Goal: Task Accomplishment & Management: Use online tool/utility

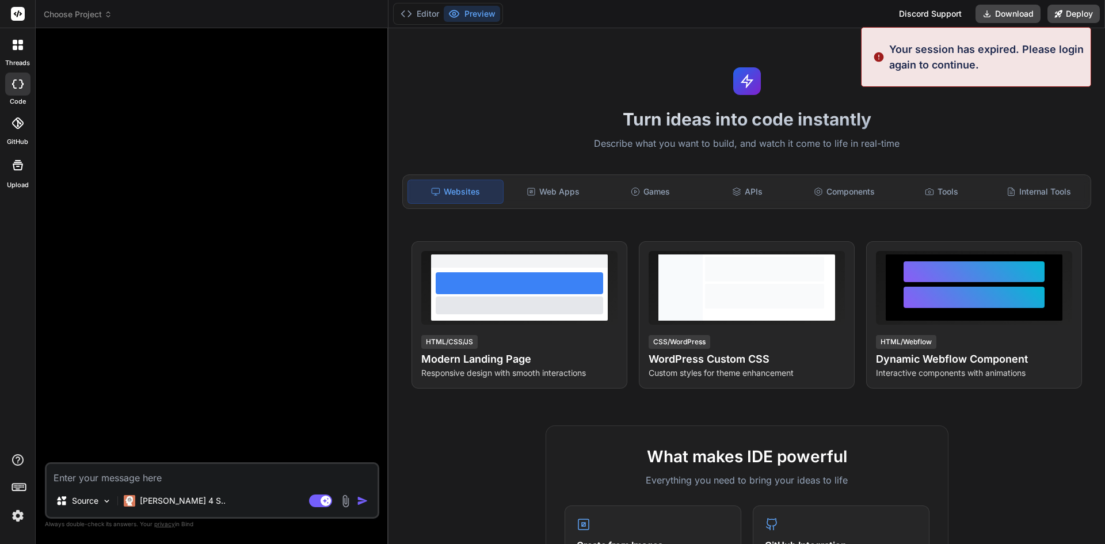
type textarea "x"
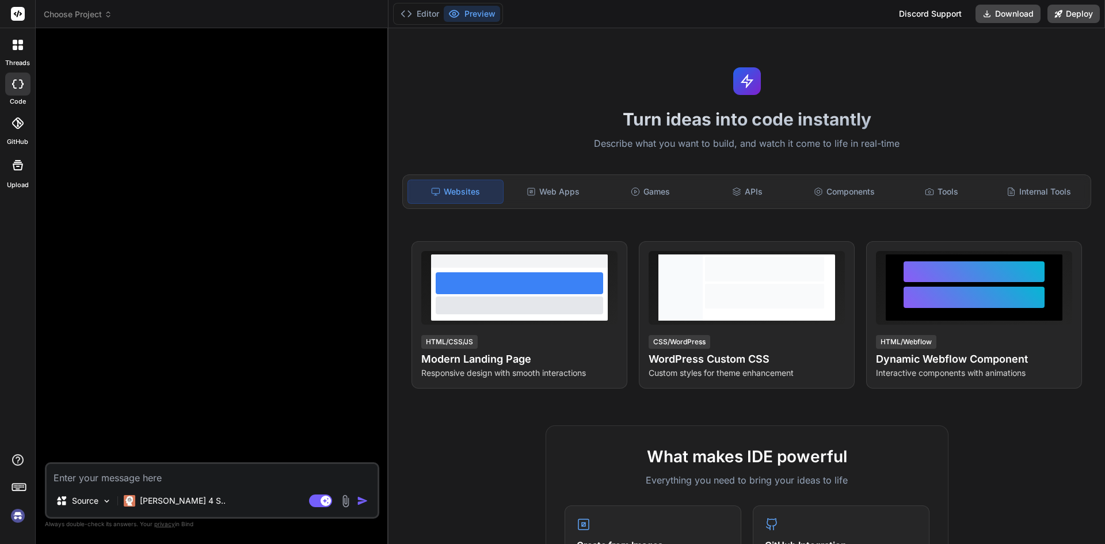
click at [17, 518] on img at bounding box center [18, 516] width 20 height 20
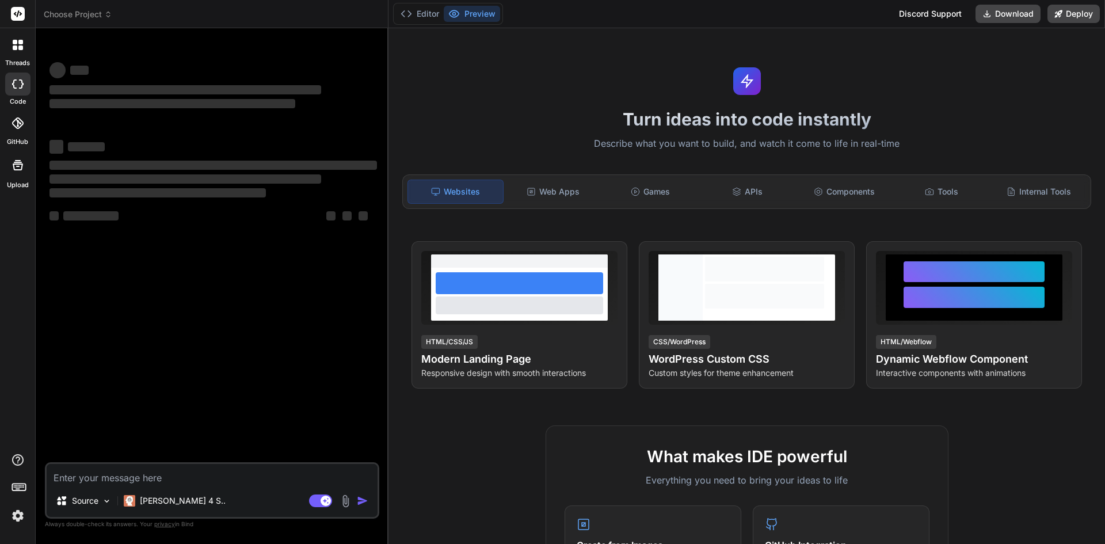
click at [63, 8] on header "Choose Project Created with Pixso." at bounding box center [212, 14] width 353 height 28
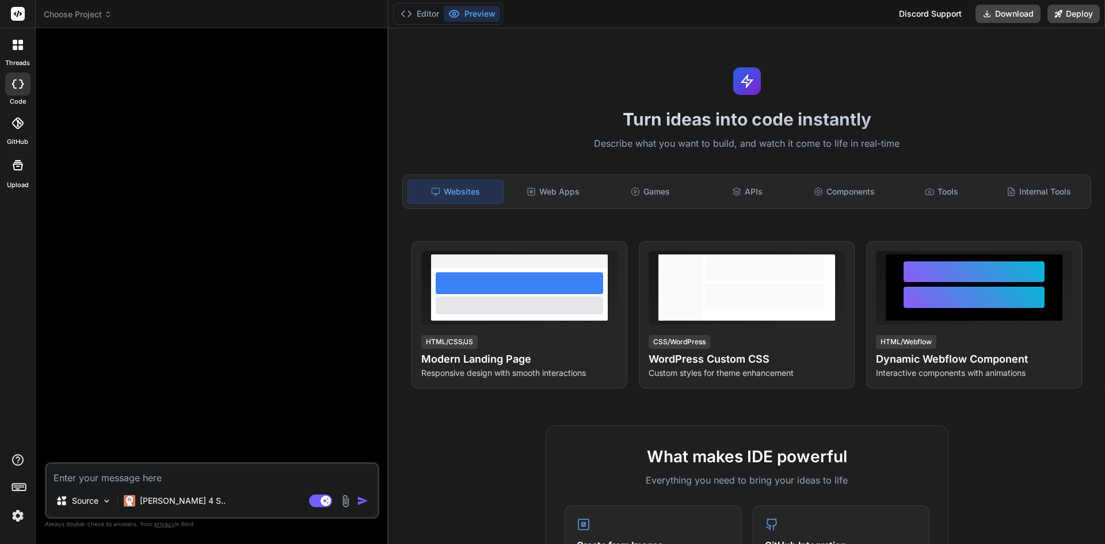
click at [77, 21] on header "Choose Project Created with Pixso." at bounding box center [212, 14] width 353 height 28
click at [76, 14] on span "Choose Project" at bounding box center [78, 15] width 68 height 12
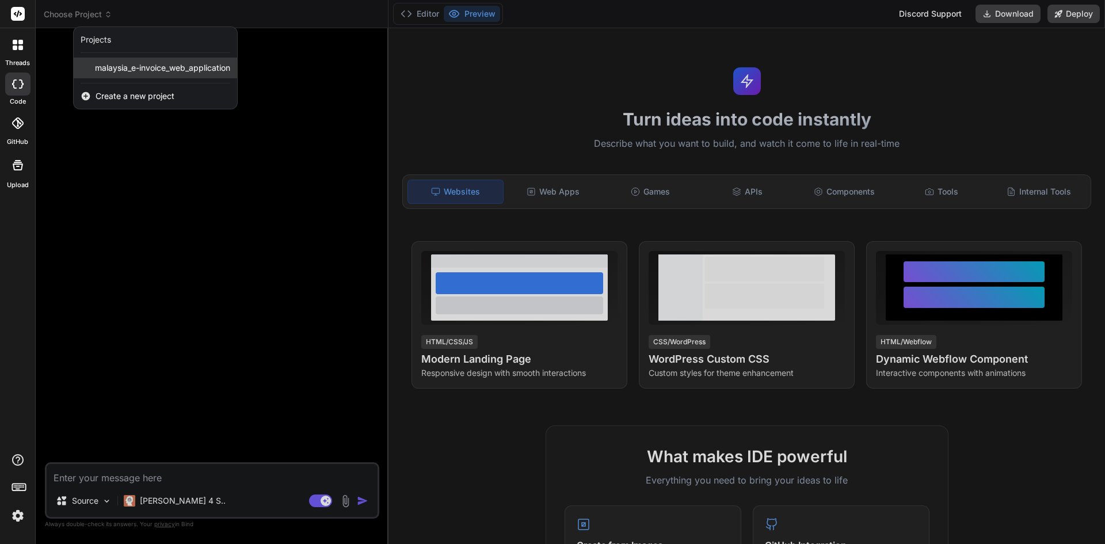
click at [151, 75] on div "malaysia_e-invoice_web_application" at bounding box center [155, 68] width 163 height 21
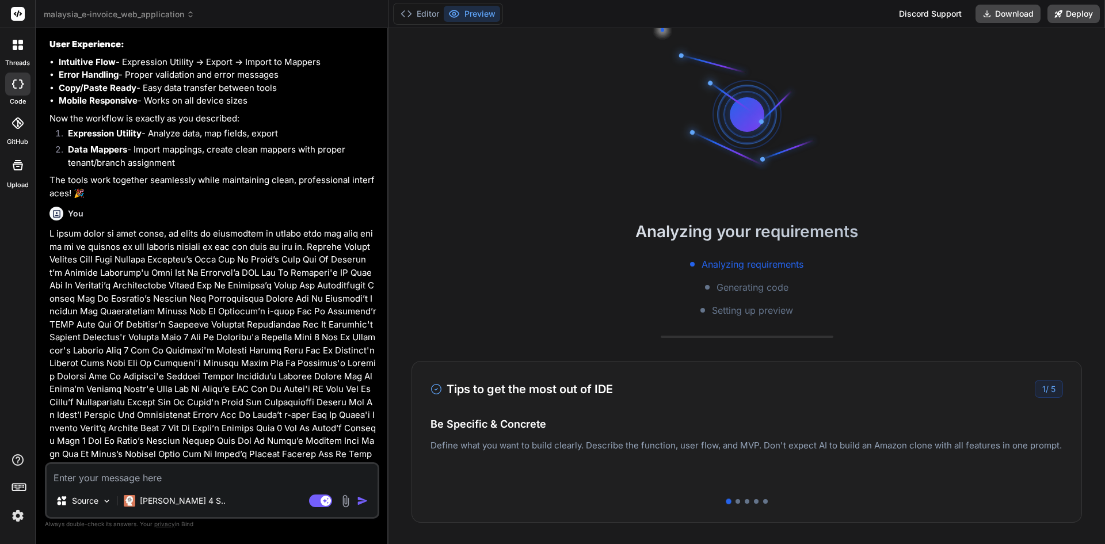
scroll to position [5921, 0]
click at [13, 123] on icon at bounding box center [18, 123] width 12 height 12
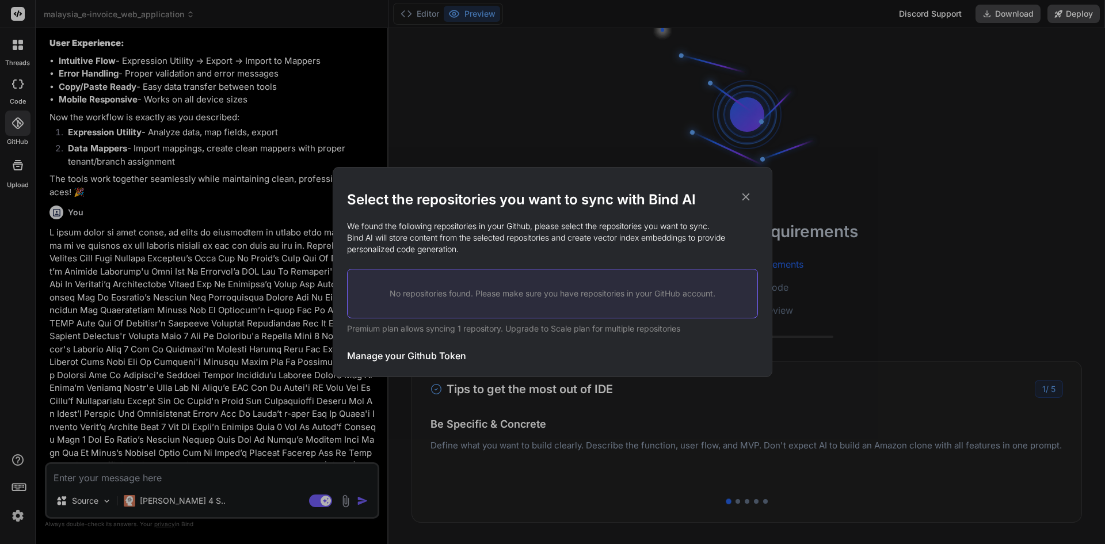
click at [461, 313] on div "No repositories found. Please make sure you have repositories in your GitHub ac…" at bounding box center [552, 294] width 411 height 50
click at [520, 292] on p "No repositories found. Please make sure you have repositories in your GitHub ac…" at bounding box center [552, 294] width 373 height 12
click at [561, 330] on p "Premium plan allows syncing 1 repository. Upgrade to Scale plan for multiple re…" at bounding box center [552, 329] width 411 height 12
click at [421, 356] on h3 "Manage your Github Token" at bounding box center [406, 356] width 119 height 14
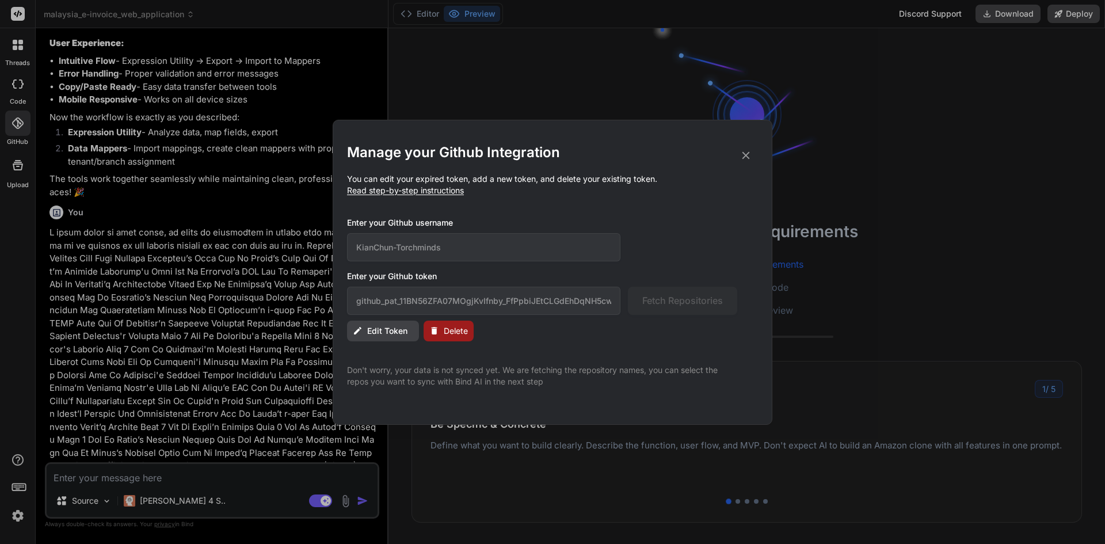
click at [745, 154] on icon at bounding box center [746, 154] width 7 height 7
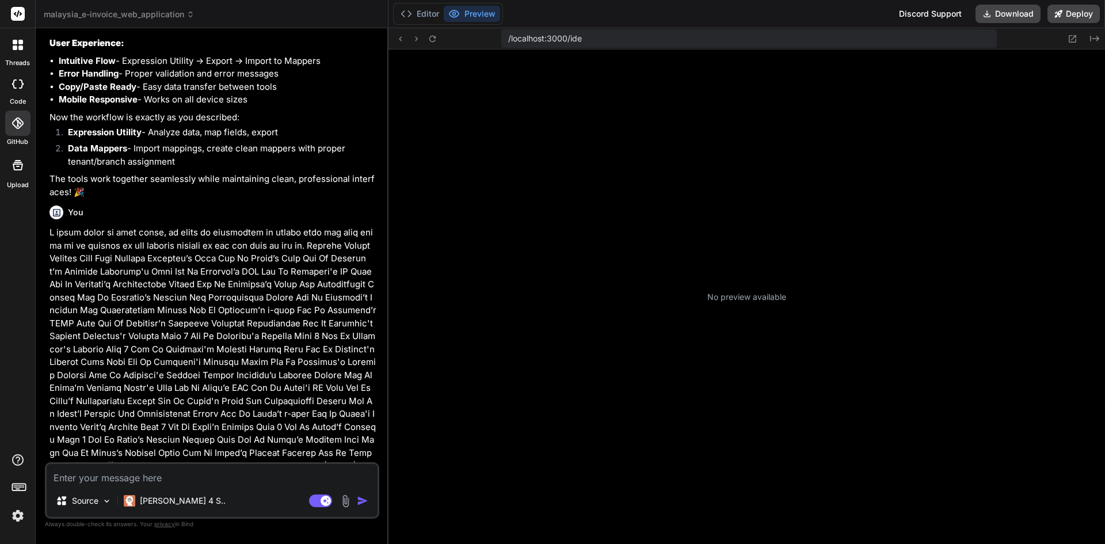
type textarea "x"
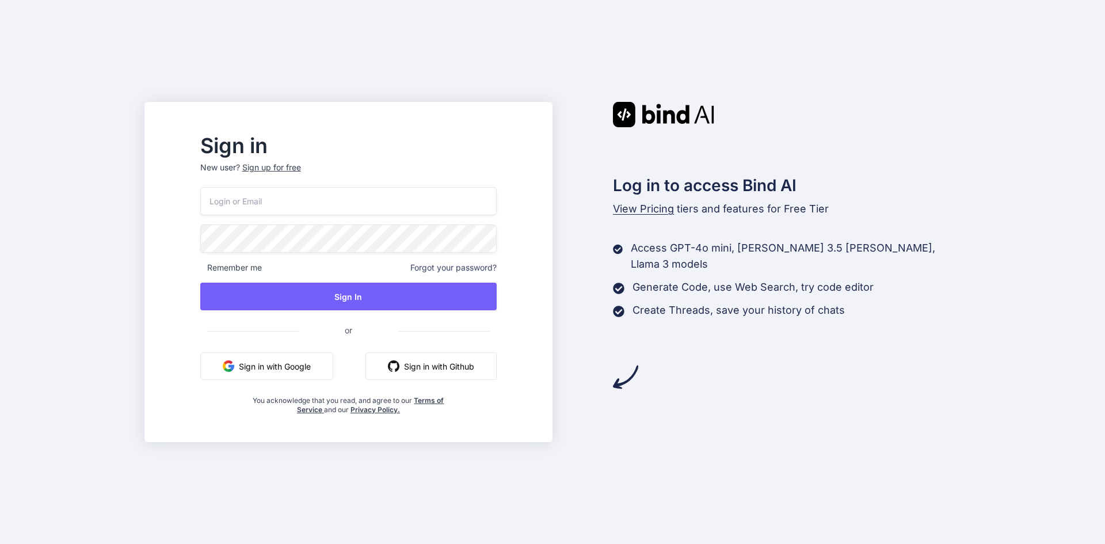
click at [306, 368] on button "Sign in with Google" at bounding box center [266, 366] width 133 height 28
